Goal: Find specific page/section: Find specific page/section

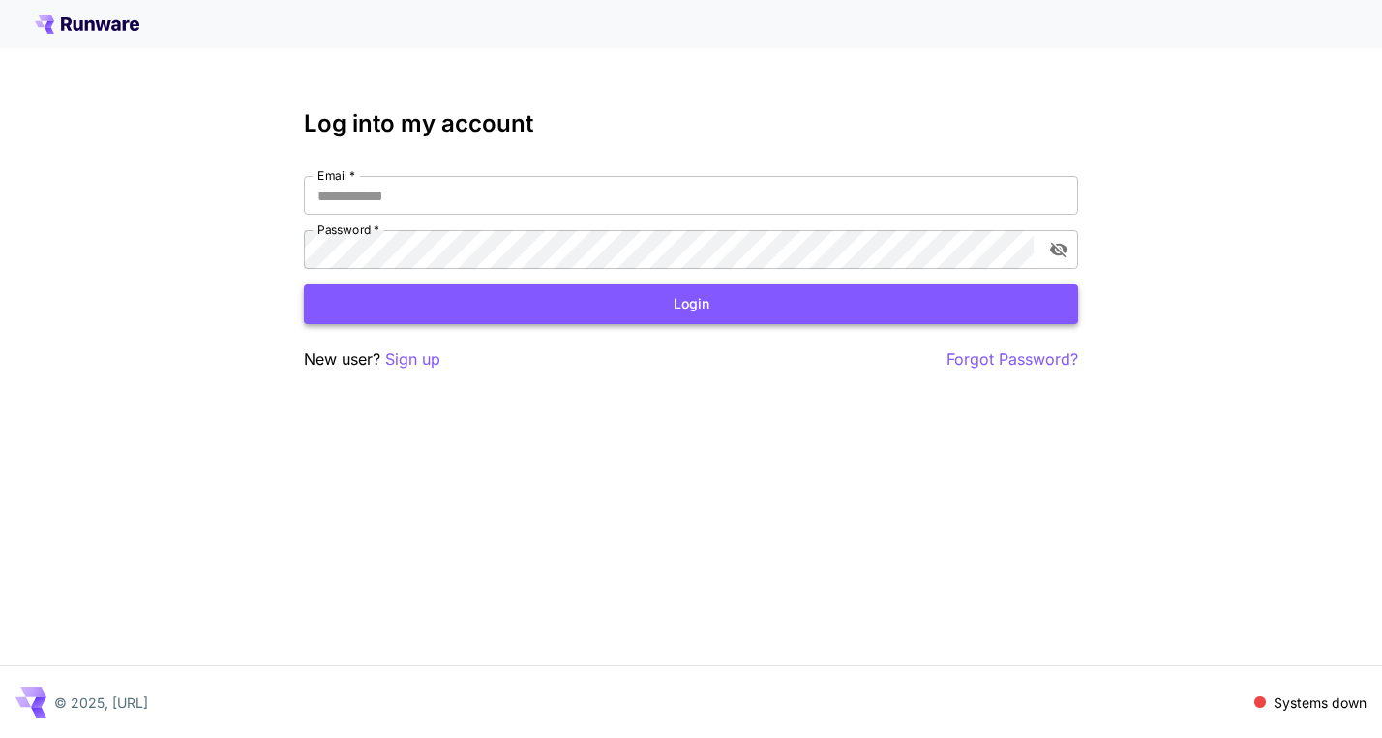
type input "**********"
click at [695, 296] on button "Login" at bounding box center [691, 305] width 774 height 40
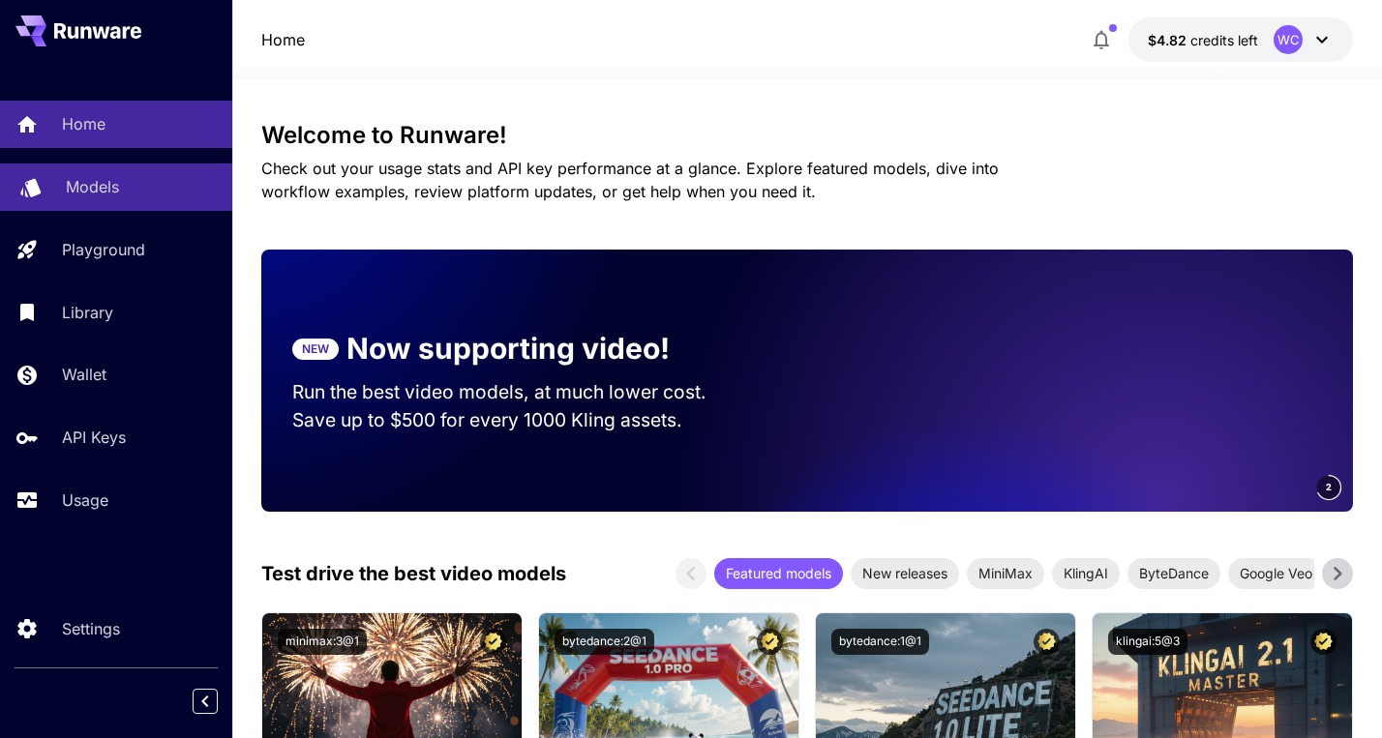
click at [95, 196] on p "Models" at bounding box center [92, 186] width 53 height 23
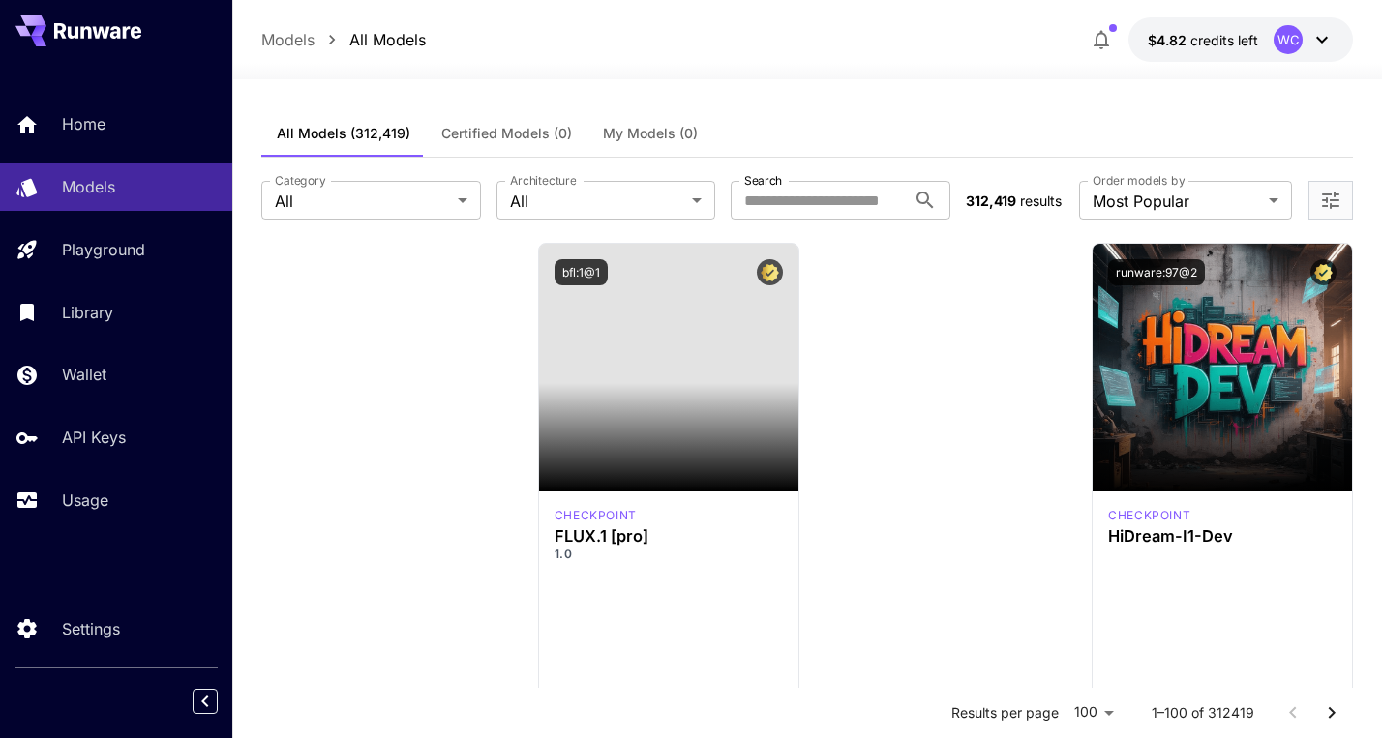
click at [610, 129] on span "My Models (0)" at bounding box center [650, 133] width 95 height 17
